Goal: Information Seeking & Learning: Find specific page/section

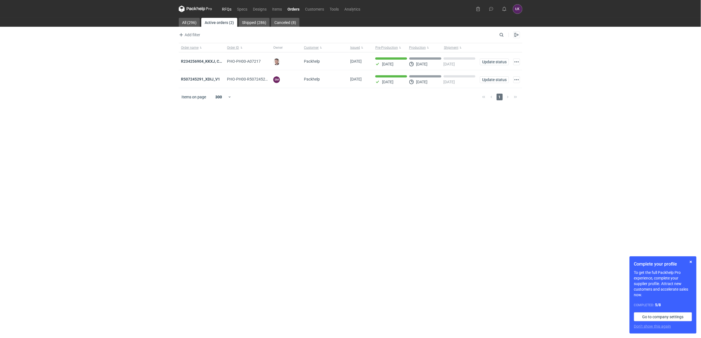
click at [227, 9] on link "RFQs" at bounding box center [226, 9] width 15 height 7
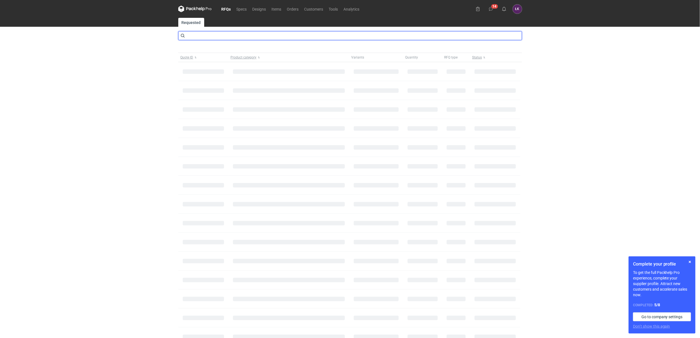
click at [229, 34] on input "text" at bounding box center [350, 35] width 344 height 9
type input "CBKJ"
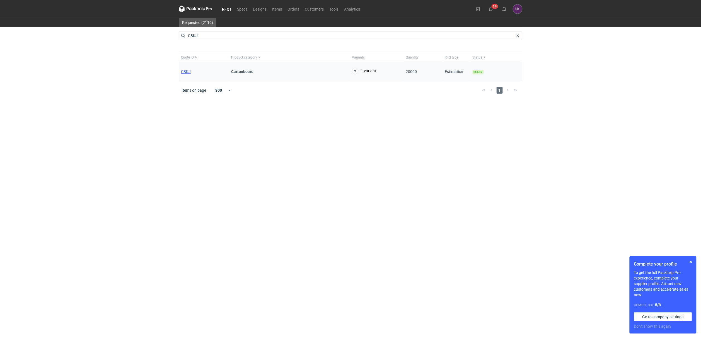
click at [187, 72] on span "CBKJ" at bounding box center [186, 71] width 10 height 4
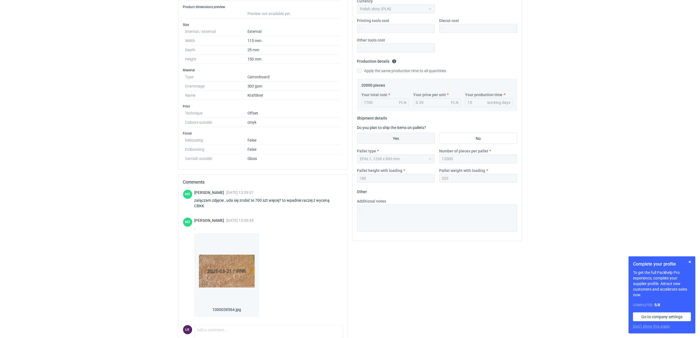
scroll to position [141, 0]
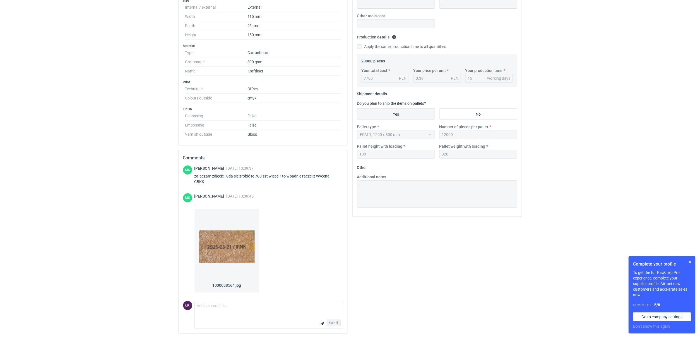
click at [226, 241] on img at bounding box center [227, 247] width 56 height 67
click at [123, 134] on div "RFQs Specs Designs Items Orders Customers Tools Analytics 14 ŁK [PERSON_NAME] […" at bounding box center [350, 29] width 700 height 338
click at [248, 317] on form "Comment message Send" at bounding box center [268, 315] width 149 height 28
click at [245, 307] on textarea "Comment message" at bounding box center [269, 308] width 148 height 12
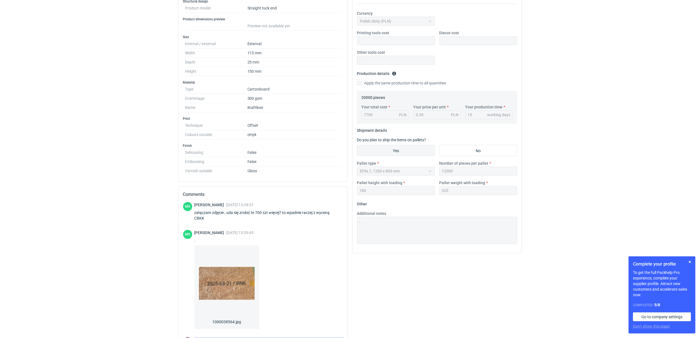
scroll to position [156, 0]
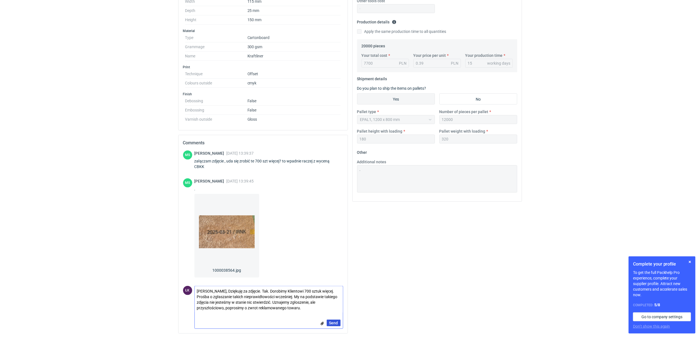
type textarea "[PERSON_NAME], Dziękuję za zdjęcie. Tak. Dorobimy Klientowi 700 sztuk więcej. P…"
click at [333, 323] on span "Send" at bounding box center [333, 323] width 9 height 4
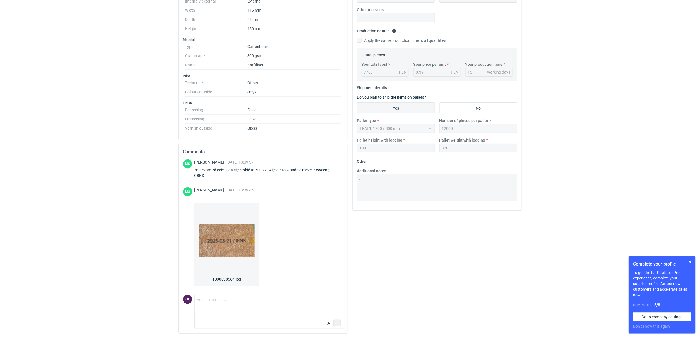
scroll to position [472, 0]
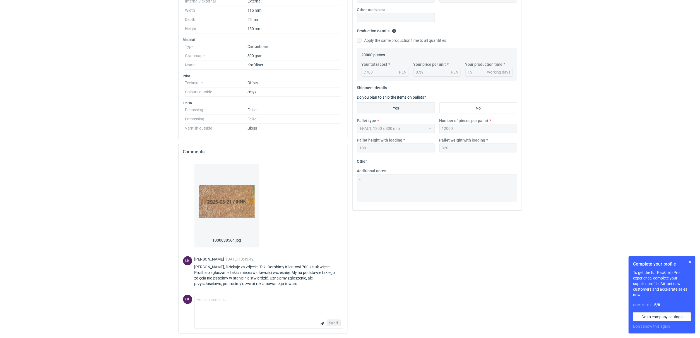
click at [69, 193] on html "RFQs Specs Designs Items Orders Customers Tools Analytics 14 ŁK [PERSON_NAME] […" at bounding box center [350, 23] width 700 height 338
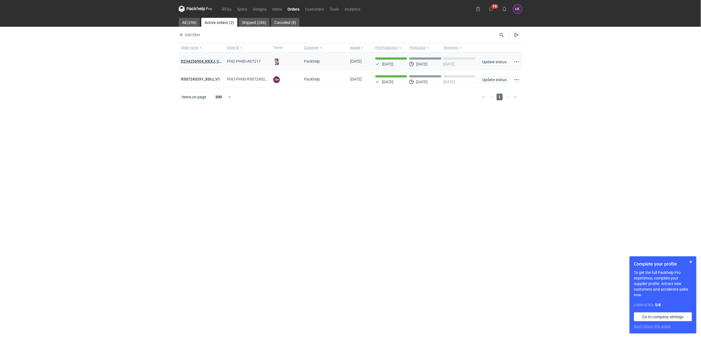
click at [202, 61] on strong "R234256904_KKXJ, CKTY,PCHN, FHNV,TJBT,BVDV,VPVS,UUAJ,HTKI,TWOS,IFEI,BQIJ" at bounding box center [255, 61] width 149 height 4
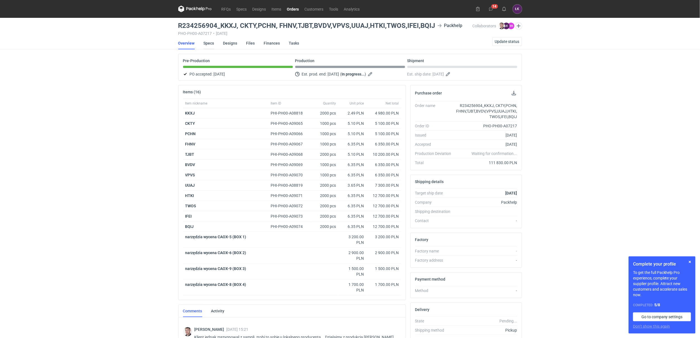
click at [208, 44] on link "Specs" at bounding box center [209, 43] width 11 height 12
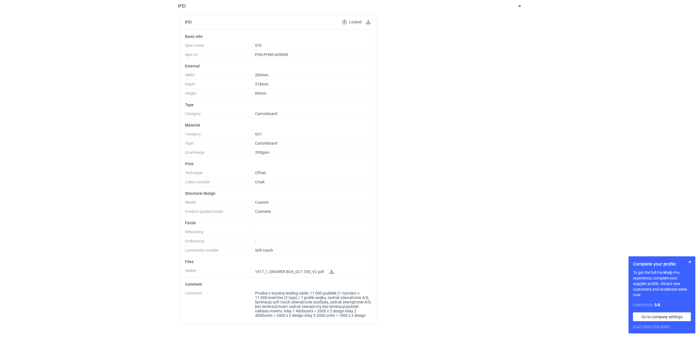
scroll to position [83, 0]
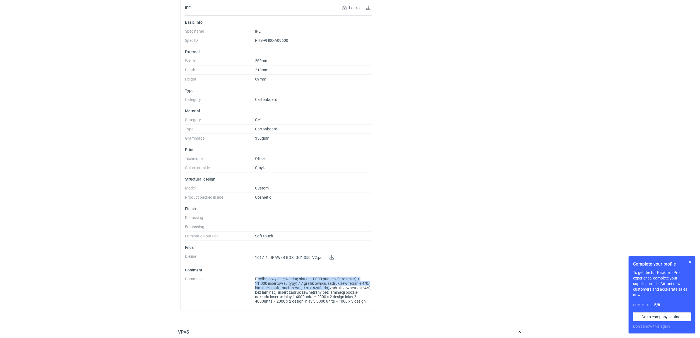
drag, startPoint x: 257, startPoint y: 281, endPoint x: 329, endPoint y: 288, distance: 72.9
click at [329, 288] on span "Prośba o wycenę według siatki: 11 000 pudełek (1 rozmiar) + 11.000 insertów (3 …" at bounding box center [313, 290] width 117 height 27
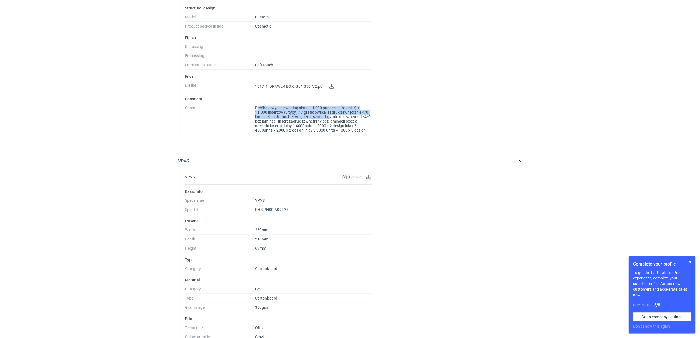
scroll to position [209, 0]
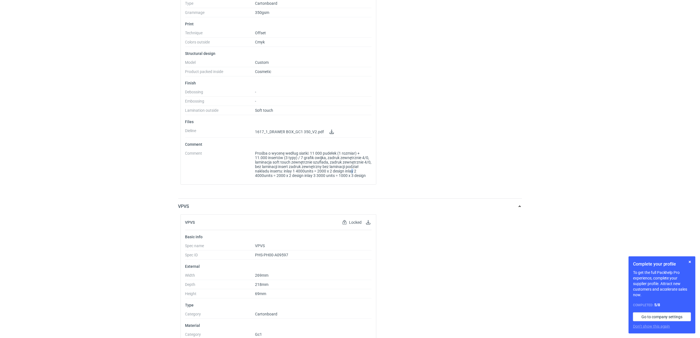
click at [353, 170] on span "Prośba o wycenę według siatki: 11 000 pudełek (1 rozmiar) + 11.000 insertów (3 …" at bounding box center [313, 164] width 117 height 27
click at [318, 165] on span "Prośba o wycenę według siatki: 11 000 pudełek (1 rozmiar) + 11.000 insertów (3 …" at bounding box center [313, 164] width 117 height 27
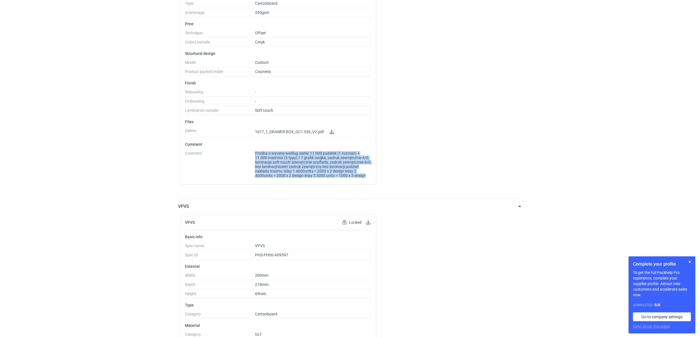
drag, startPoint x: 254, startPoint y: 172, endPoint x: 367, endPoint y: 178, distance: 113.4
click at [367, 178] on dl "Comment Prośba o wycenę według siatki: 11 000 pudełek (1 rozmiar) + 11.000 inse…" at bounding box center [278, 165] width 187 height 29
click at [324, 168] on span "Prośba o wycenę według siatki: 11 000 pudełek (1 rozmiar) + 11.000 insertów (3 …" at bounding box center [313, 164] width 117 height 27
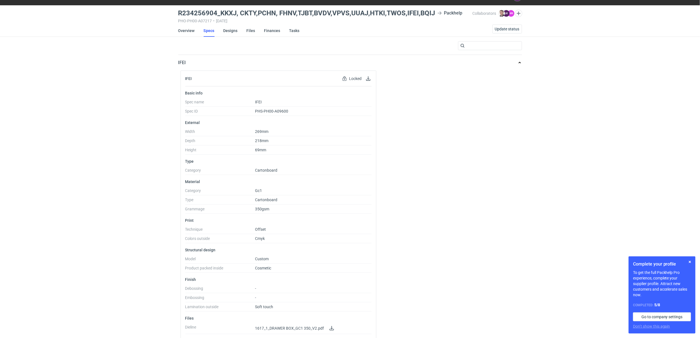
scroll to position [0, 0]
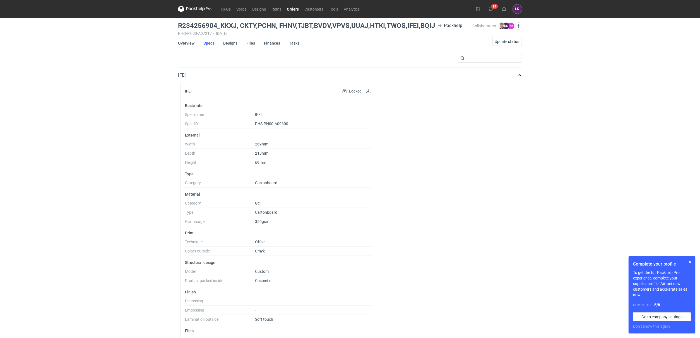
click at [191, 46] on link "Overview" at bounding box center [186, 43] width 16 height 12
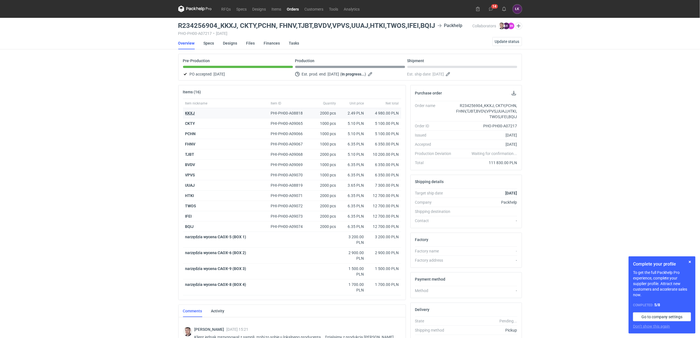
click at [185, 112] on strong "KKXJ" at bounding box center [190, 113] width 10 height 4
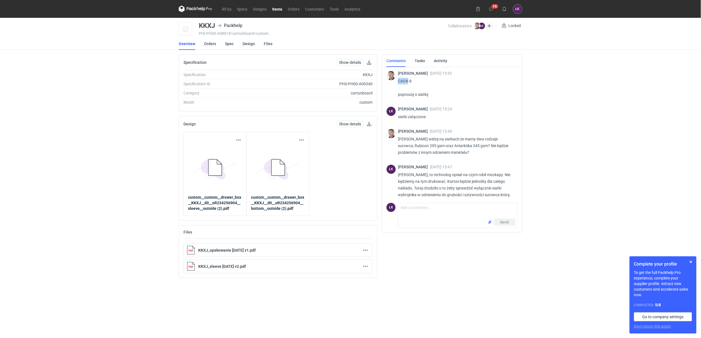
drag, startPoint x: 408, startPoint y: 79, endPoint x: 399, endPoint y: 79, distance: 9.5
click at [399, 79] on p "CAOX-8 poproszę o siatkę" at bounding box center [455, 88] width 115 height 20
copy p "CAOX"
click at [230, 9] on link "RFQs" at bounding box center [226, 9] width 15 height 7
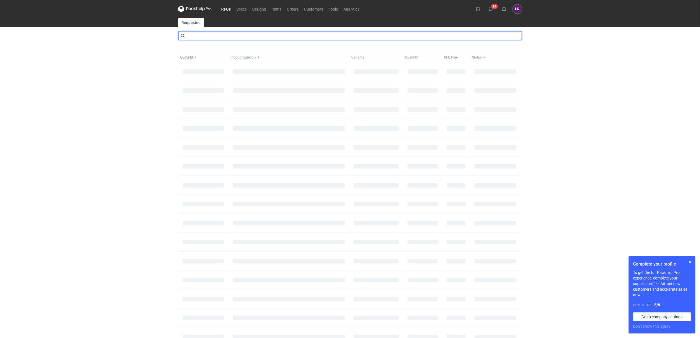
click at [203, 35] on input "text" at bounding box center [350, 35] width 344 height 9
type input "CAOX"
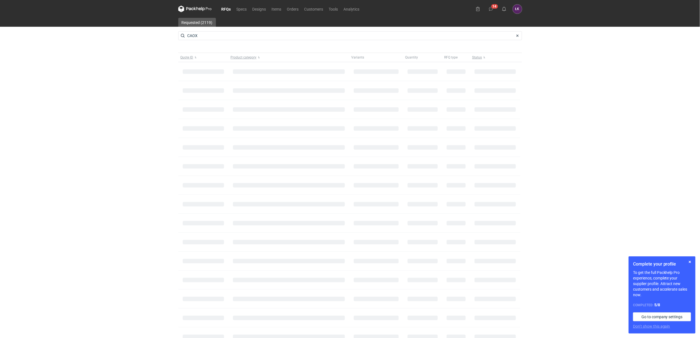
click at [162, 146] on div "RFQs Specs Designs Items Orders Customers Tools Analytics 14 ŁK Łukasz Kowalski…" at bounding box center [350, 169] width 700 height 338
